Goal: Book appointment/travel/reservation

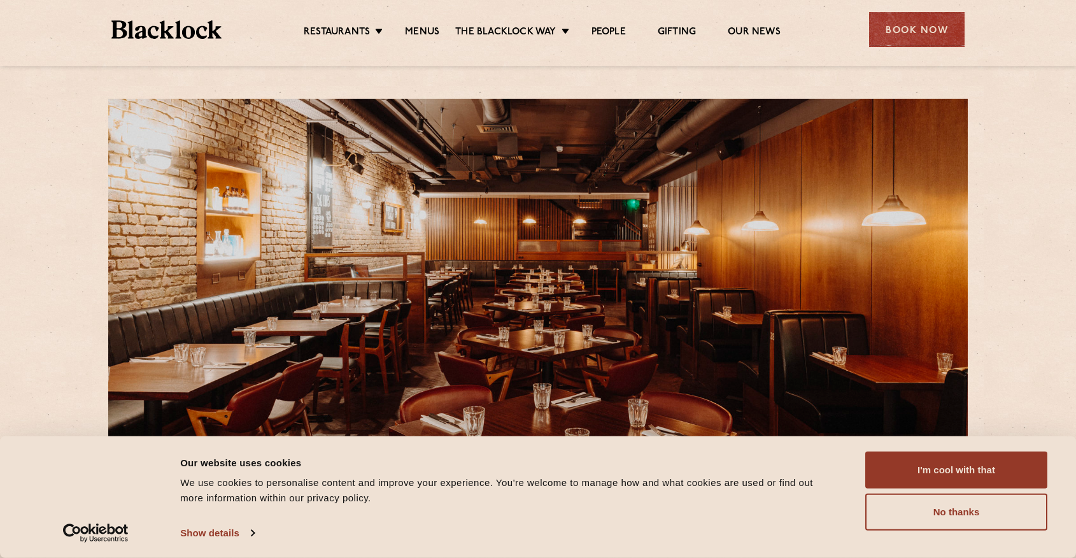
click at [190, 30] on img at bounding box center [166, 29] width 110 height 18
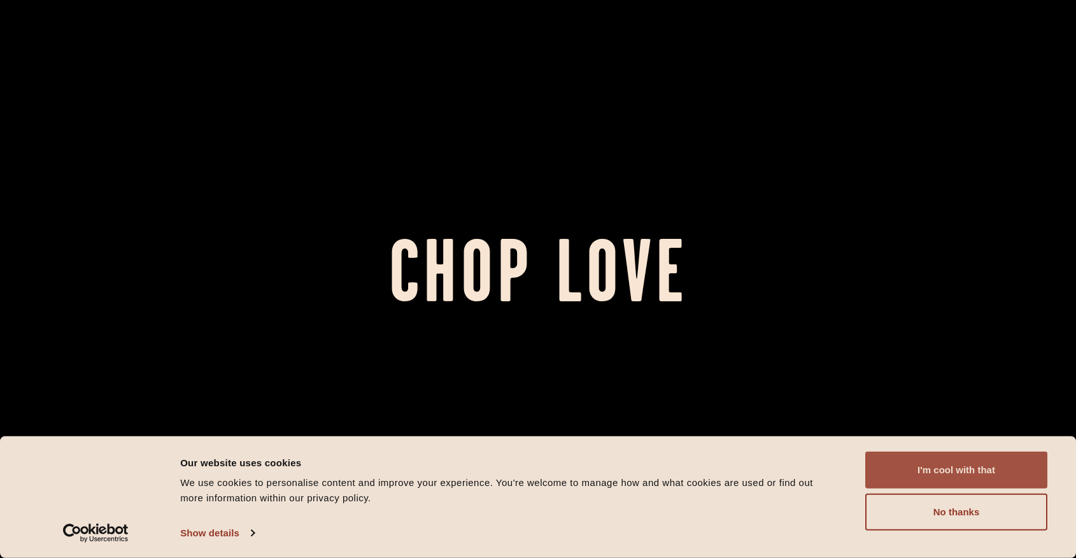
click at [984, 469] on button "I'm cool with that" at bounding box center [956, 469] width 182 height 37
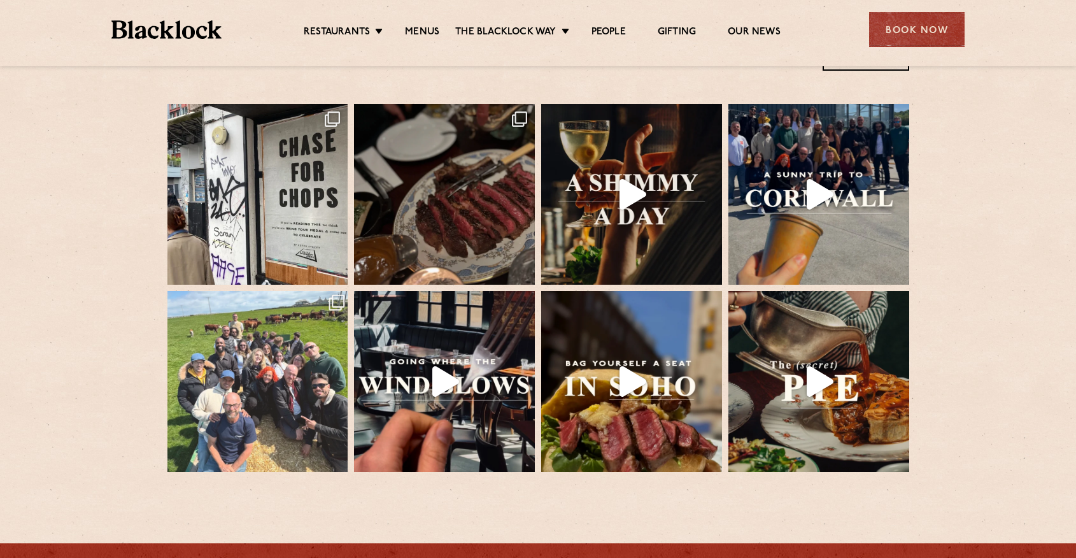
scroll to position [2597, 0]
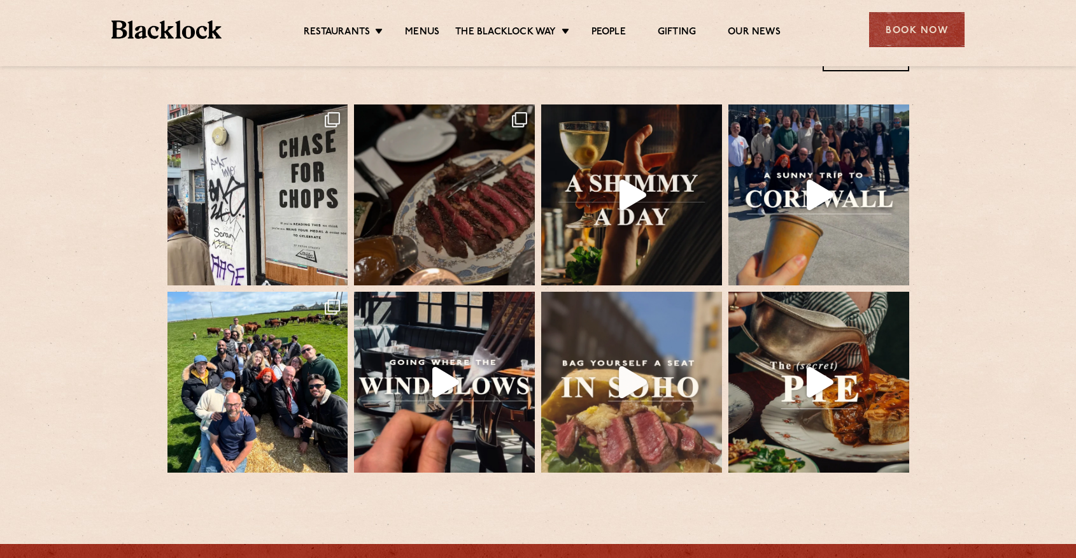
click at [573, 410] on img at bounding box center [632, 382] width 190 height 190
